Goal: Task Accomplishment & Management: Use online tool/utility

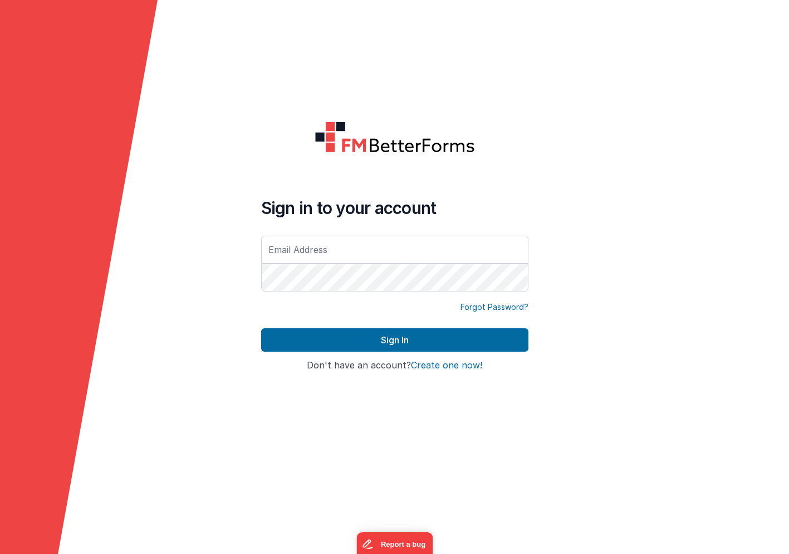
click at [0, 553] on com-1password-button at bounding box center [0, 554] width 0 height 0
type input "[PERSON_NAME][EMAIL_ADDRESS][DOMAIN_NAME]"
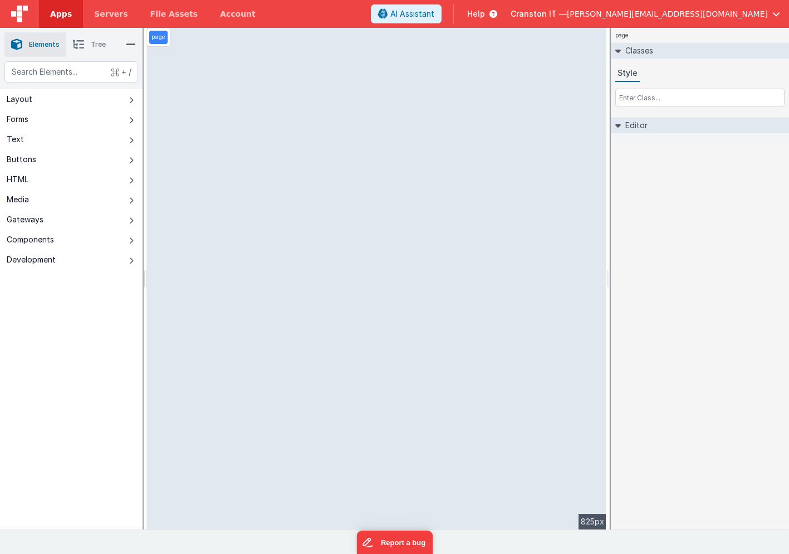
click at [78, 41] on icon at bounding box center [78, 45] width 11 height 16
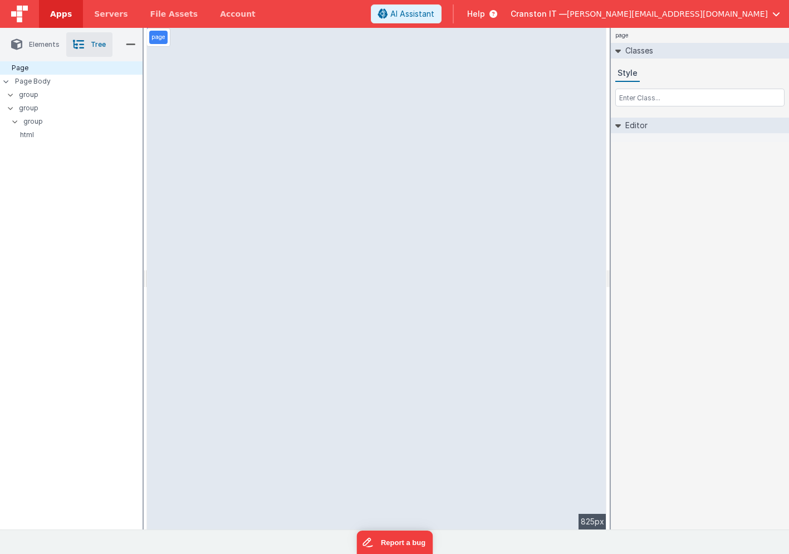
click at [20, 43] on icon at bounding box center [16, 45] width 11 height 16
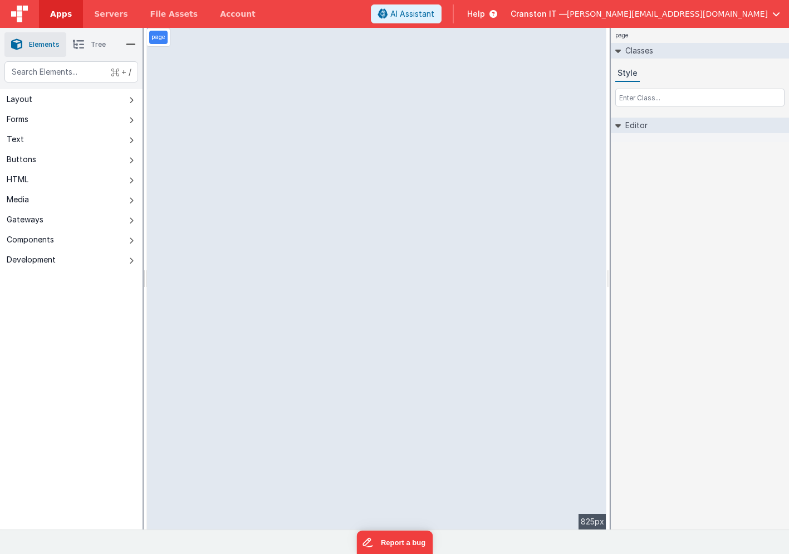
click at [135, 43] on icon at bounding box center [131, 45] width 10 height 16
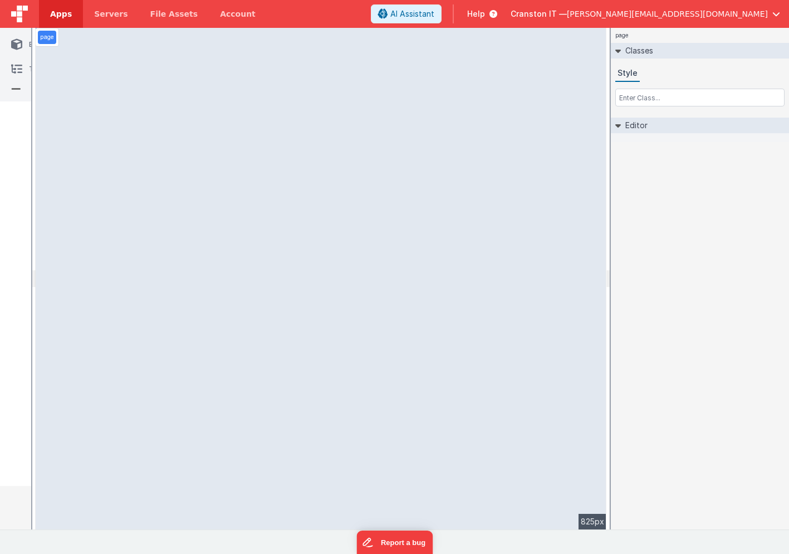
click at [17, 91] on icon at bounding box center [16, 89] width 10 height 16
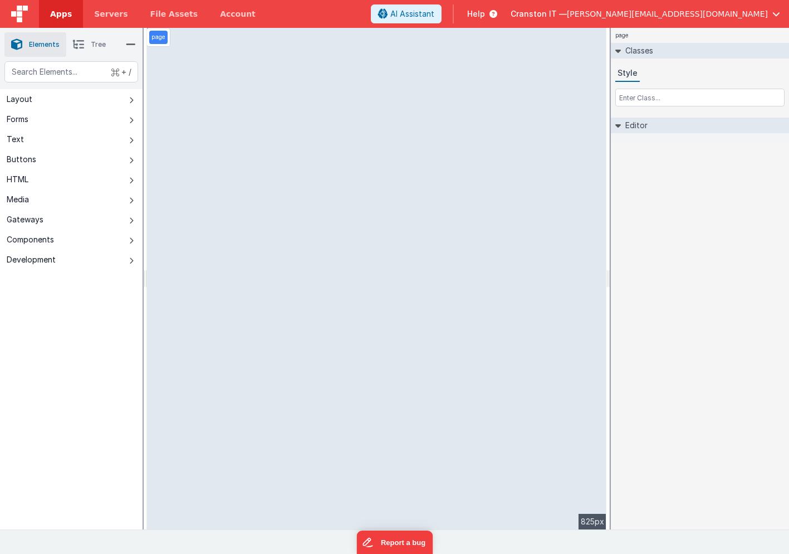
click at [56, 14] on span "Apps" at bounding box center [61, 13] width 22 height 11
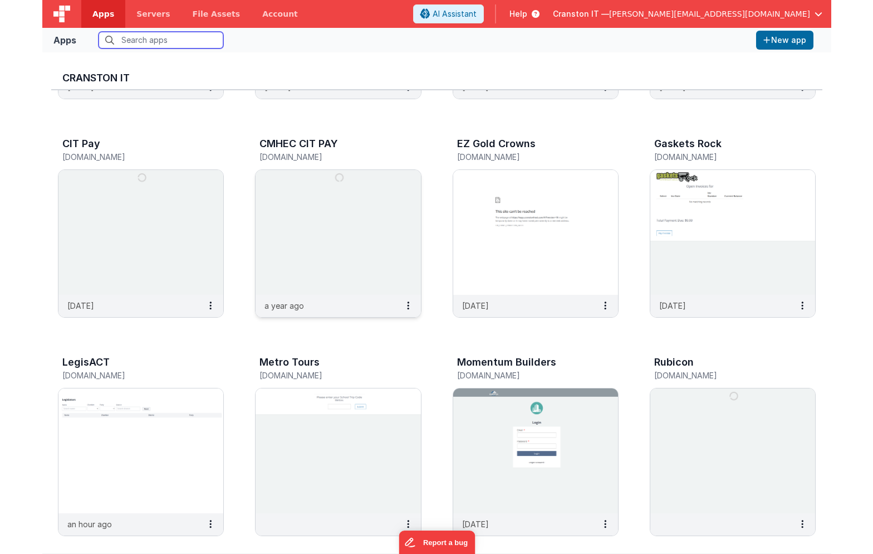
scroll to position [192, 0]
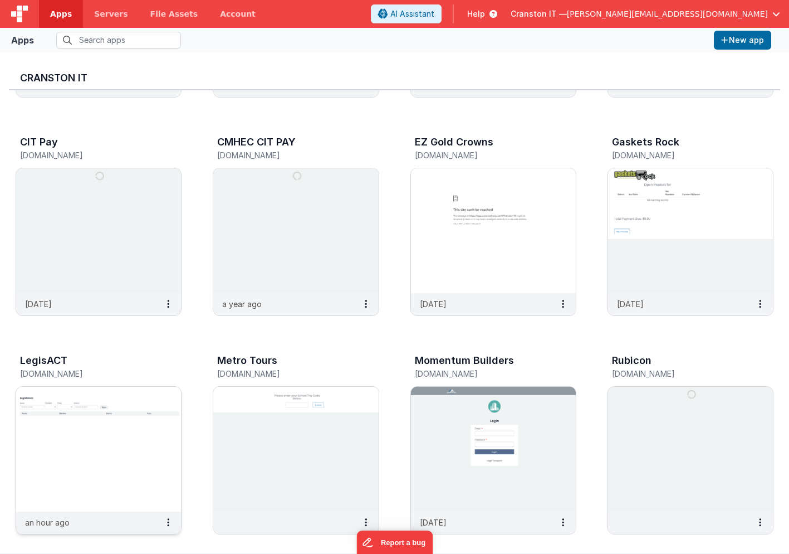
click at [52, 433] on img at bounding box center [98, 449] width 165 height 125
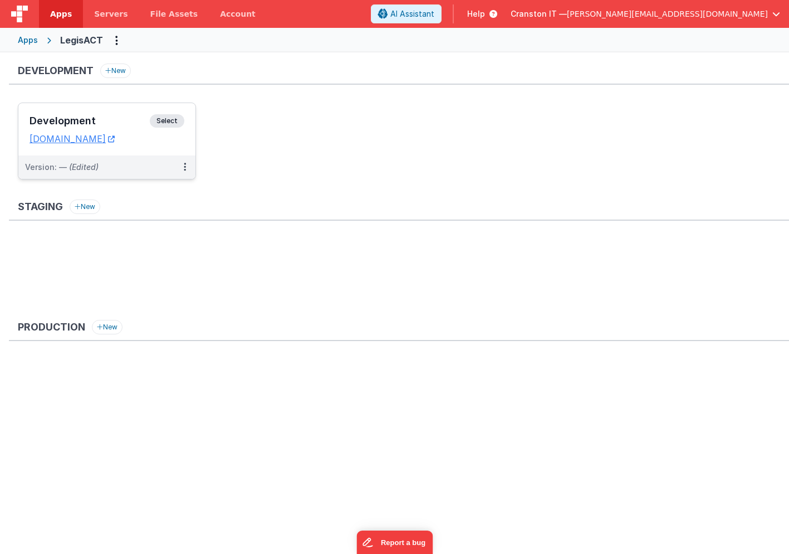
click at [178, 122] on span "Select" at bounding box center [167, 120] width 35 height 13
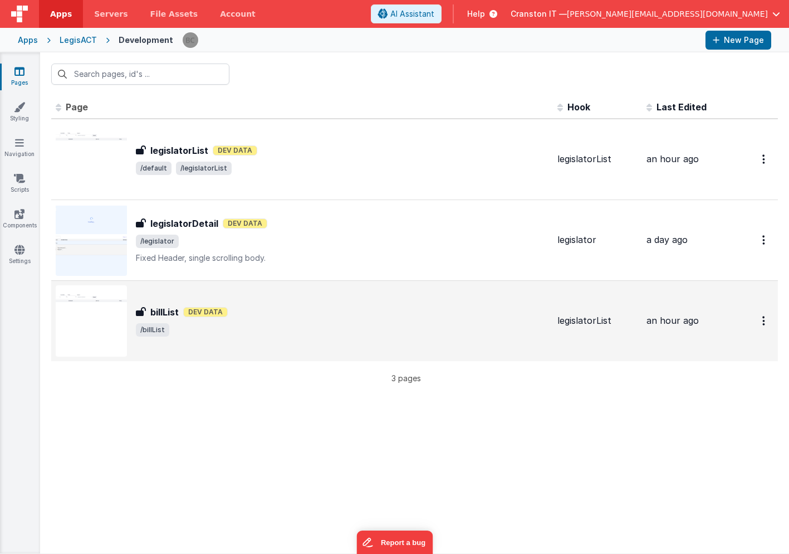
click at [252, 310] on div "billList Dev Data" at bounding box center [342, 311] width 413 height 13
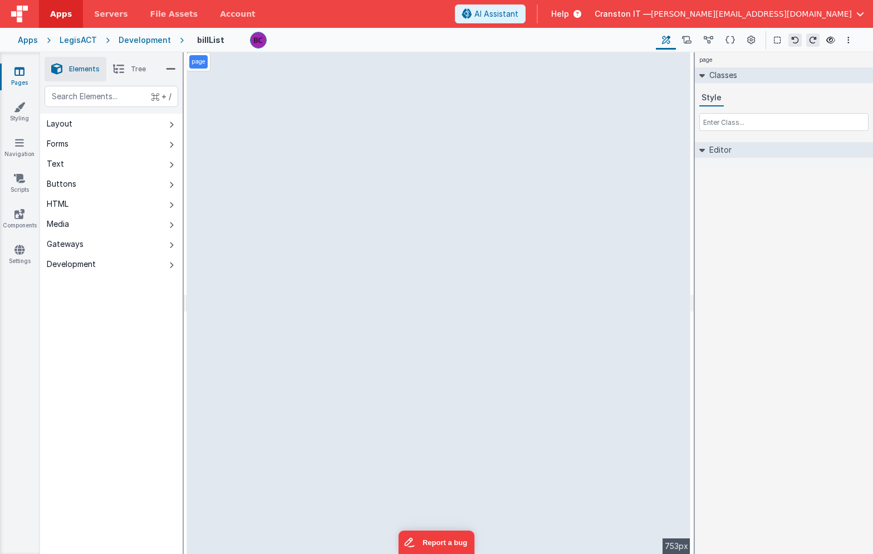
click at [114, 75] on icon at bounding box center [118, 69] width 11 height 16
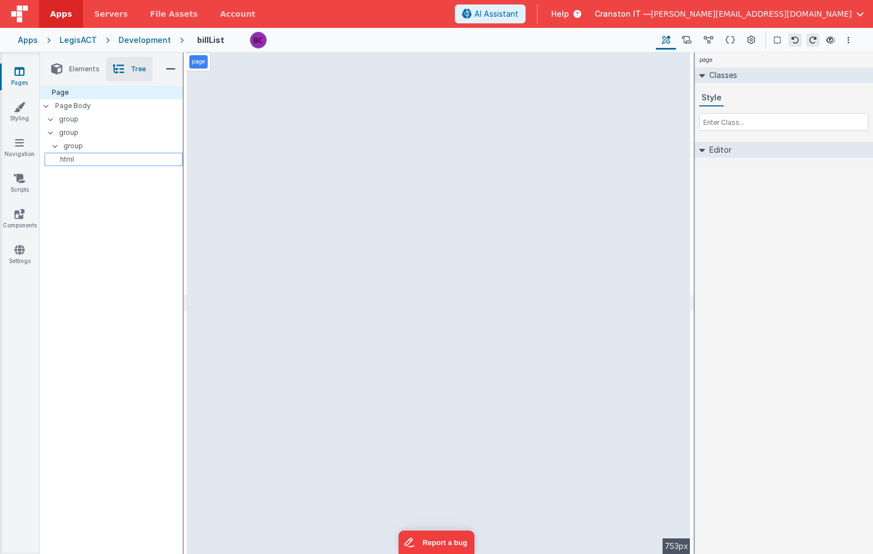
click at [66, 157] on p "html" at bounding box center [115, 159] width 133 height 9
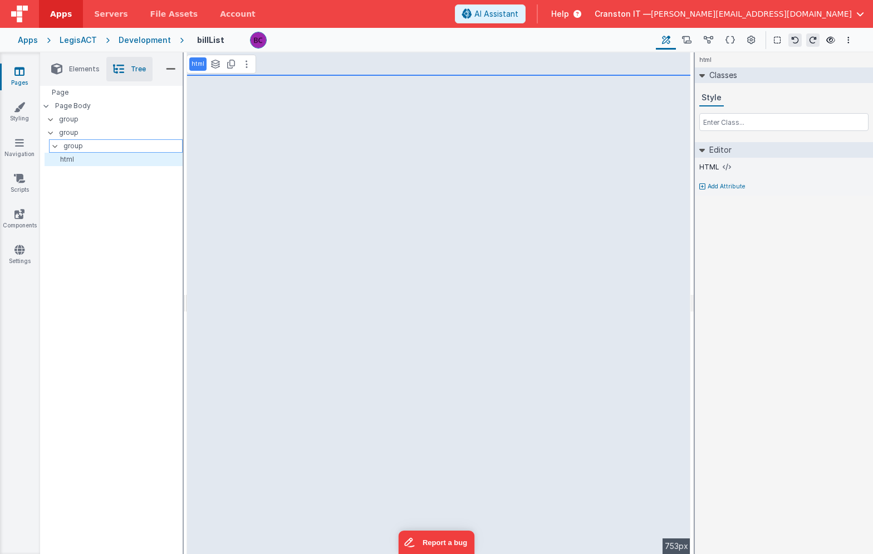
click at [75, 146] on p "group" at bounding box center [122, 146] width 119 height 12
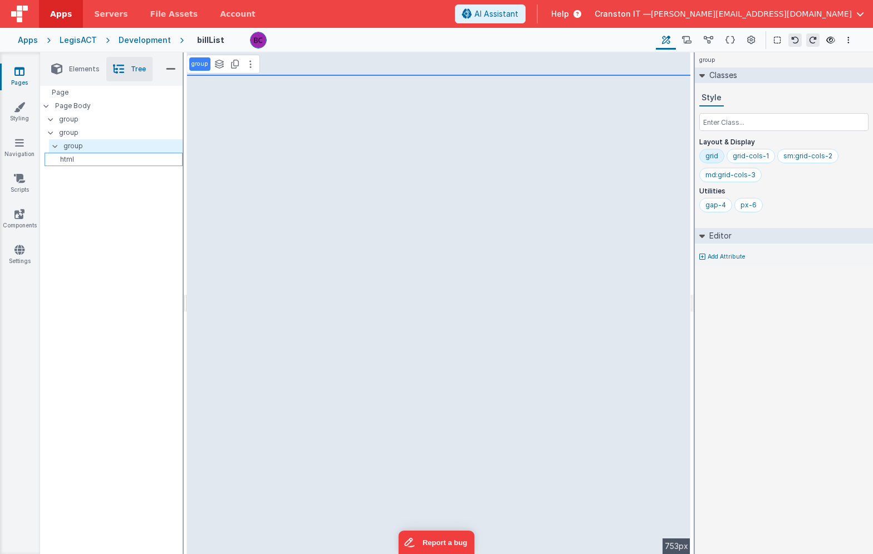
click at [74, 158] on p "html" at bounding box center [115, 159] width 133 height 9
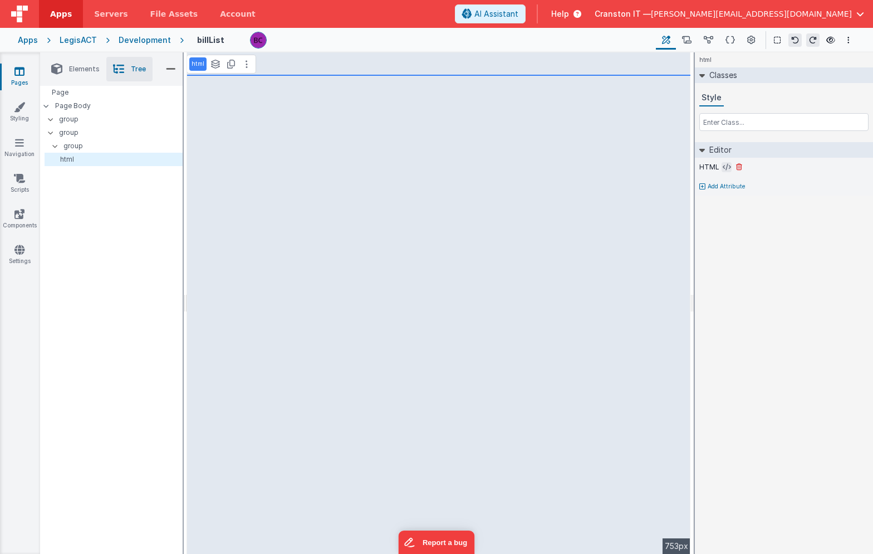
click at [725, 168] on icon at bounding box center [727, 167] width 8 height 9
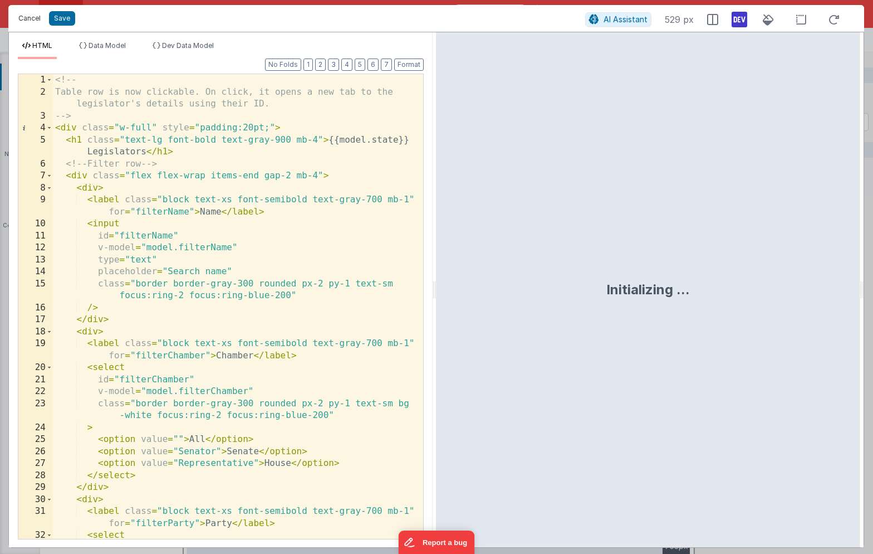
click at [28, 19] on button "Cancel" at bounding box center [29, 19] width 33 height 16
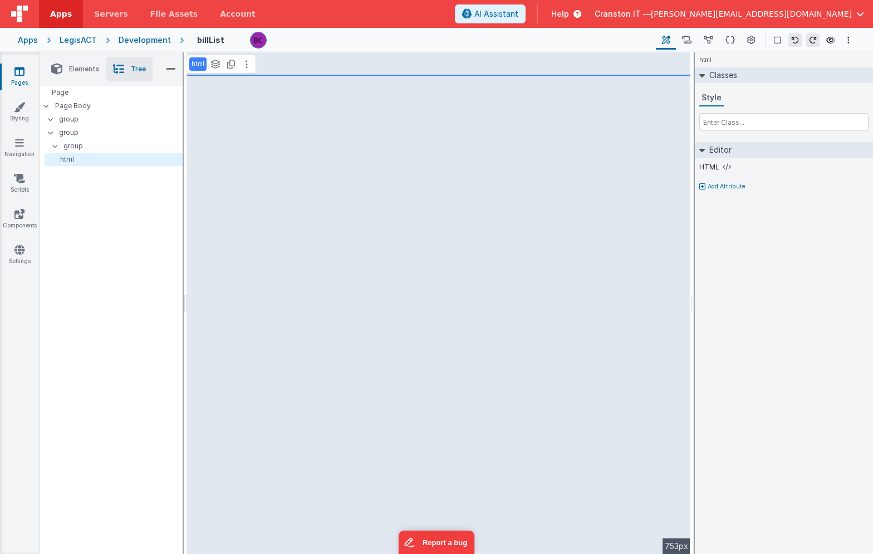
click at [85, 70] on span "Elements" at bounding box center [84, 69] width 31 height 9
